Goal: Task Accomplishment & Management: Manage account settings

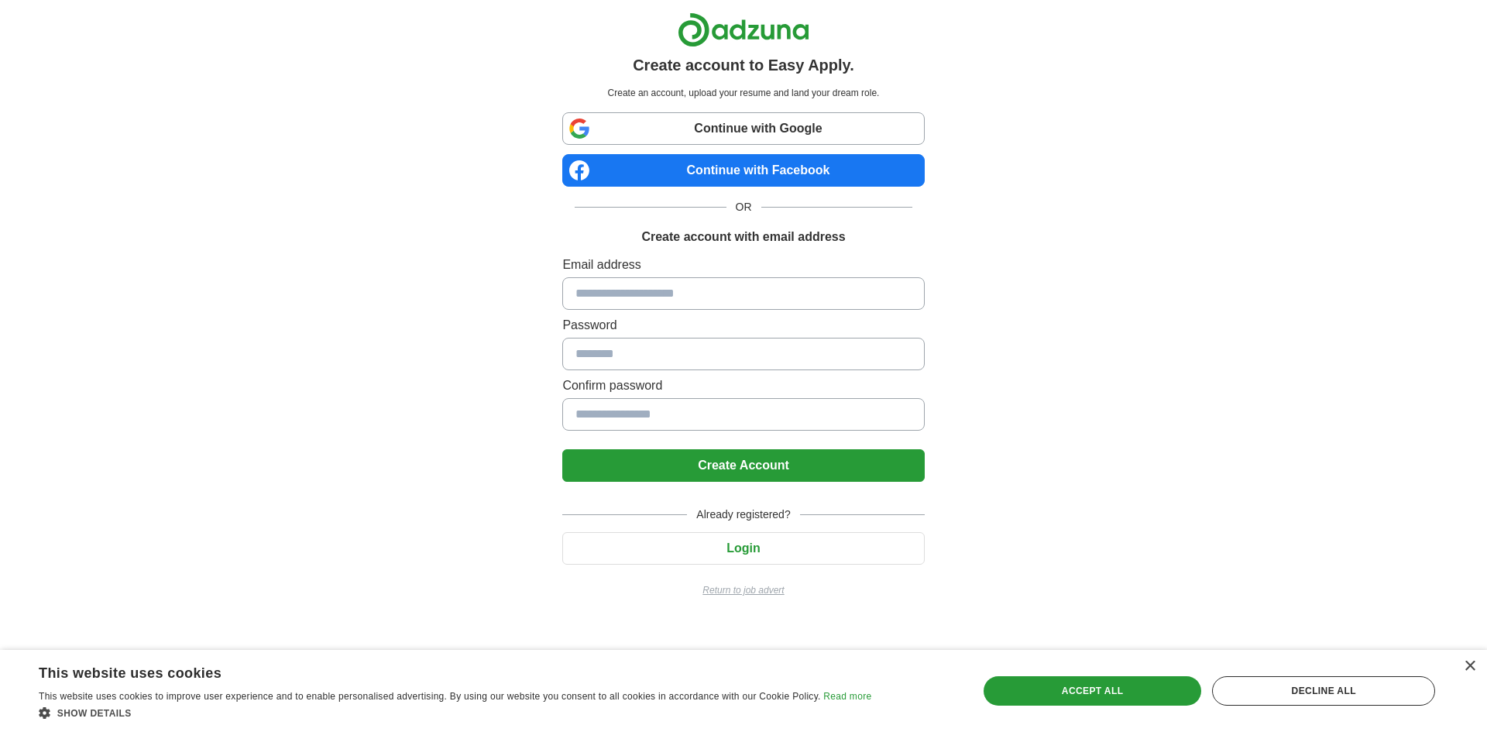
click at [604, 165] on link "Continue with Facebook" at bounding box center [743, 170] width 362 height 33
click at [1115, 688] on div "Accept all" at bounding box center [1093, 690] width 218 height 29
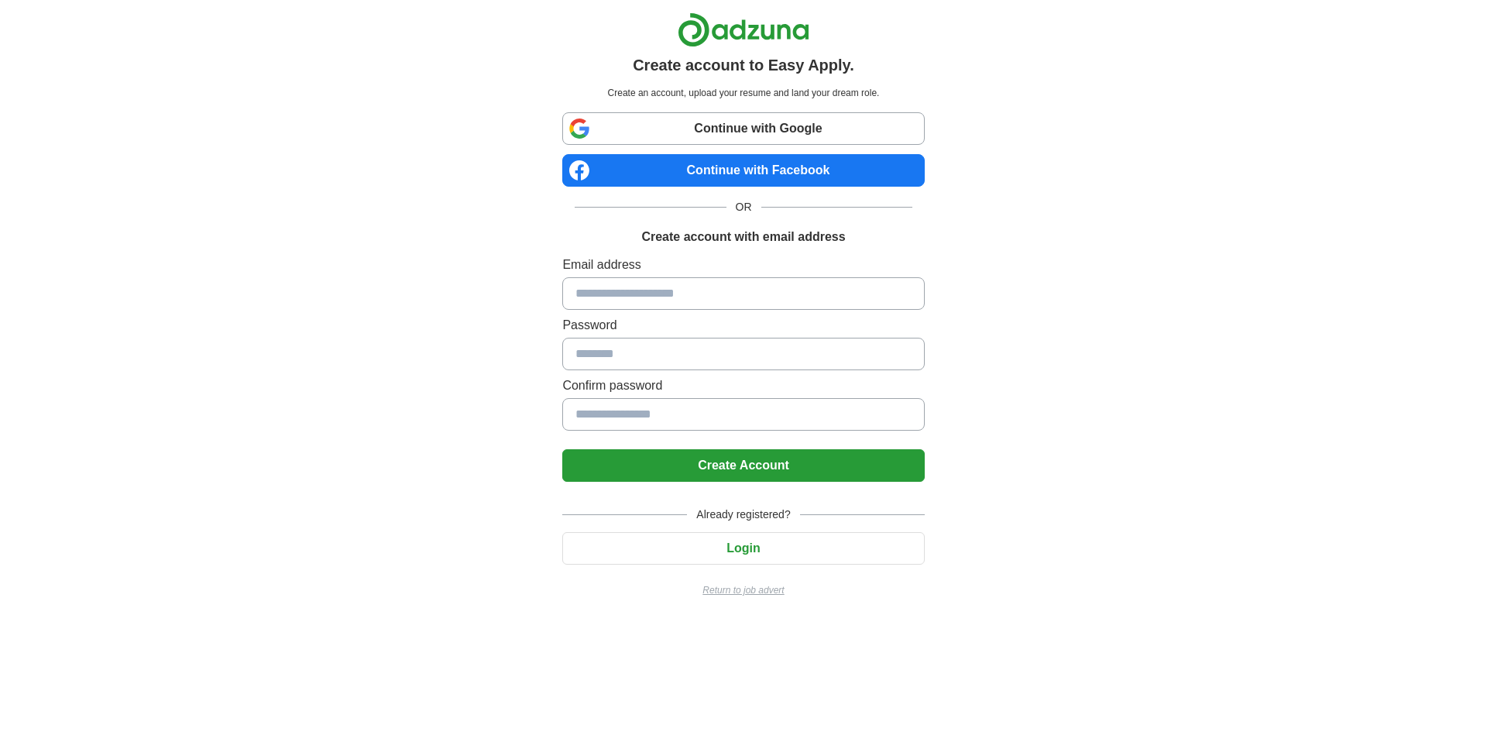
click at [738, 549] on button "Login" at bounding box center [743, 548] width 362 height 33
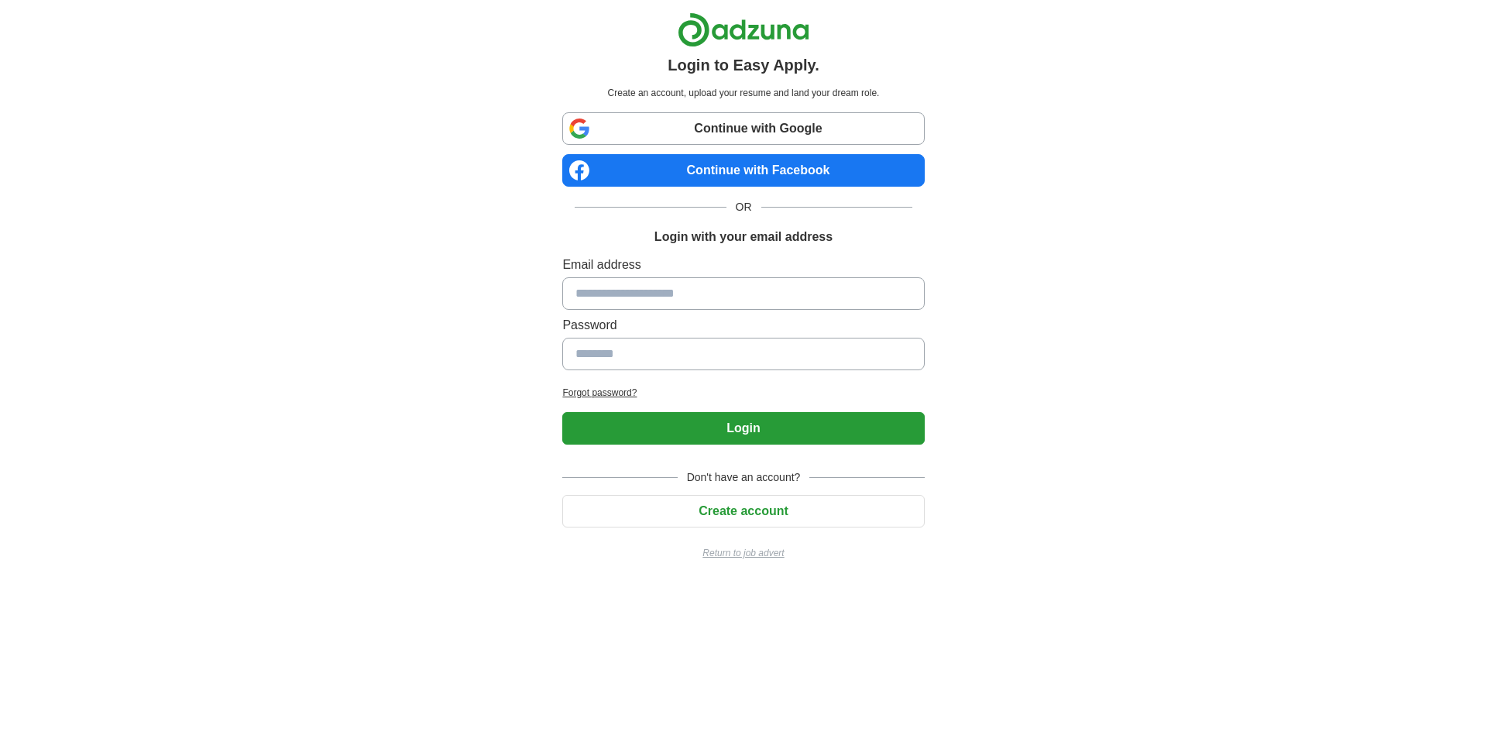
click at [619, 392] on h2 "Forgot password?" at bounding box center [743, 393] width 362 height 14
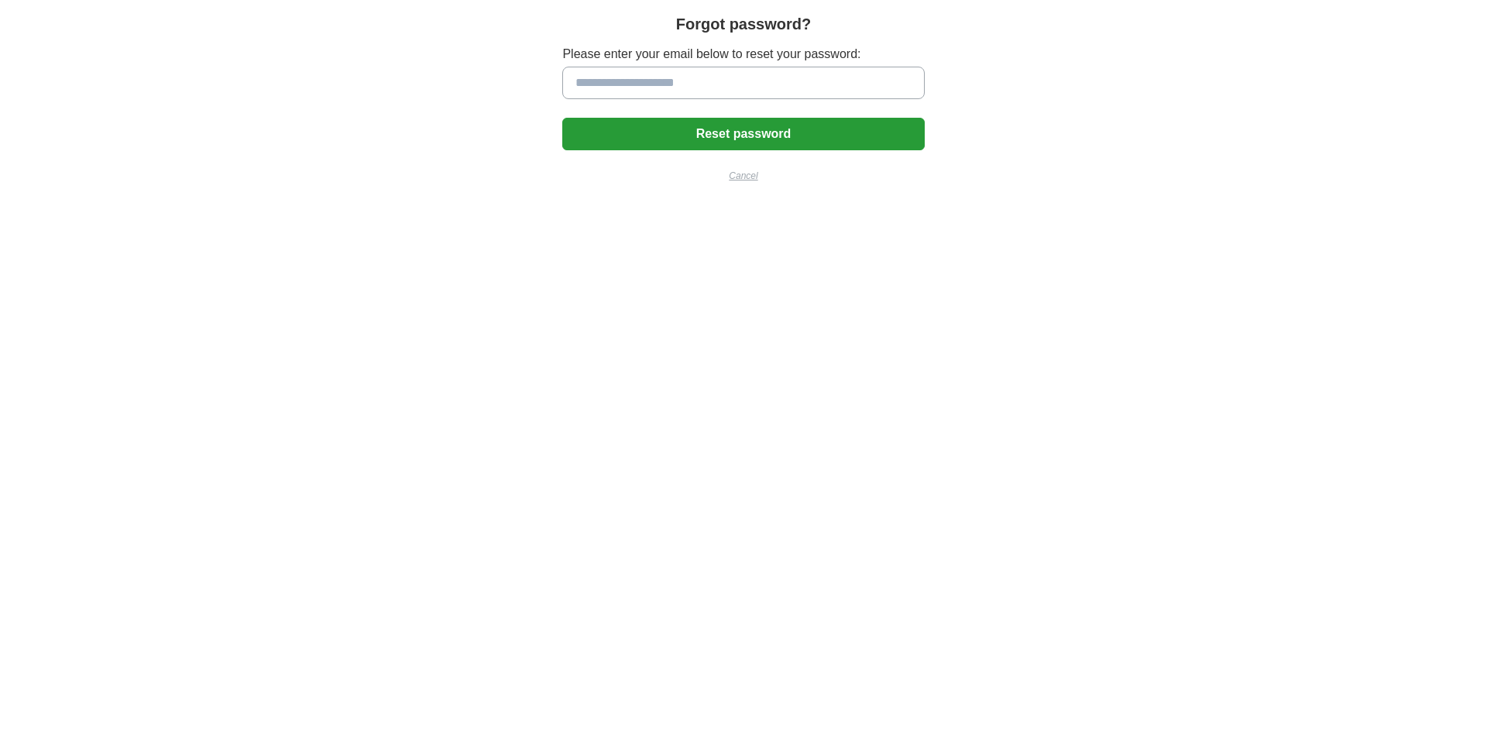
click at [661, 77] on input at bounding box center [743, 83] width 362 height 33
type input "**********"
click at [562, 118] on button "Reset password" at bounding box center [743, 134] width 362 height 33
